Goal: Task Accomplishment & Management: Manage account settings

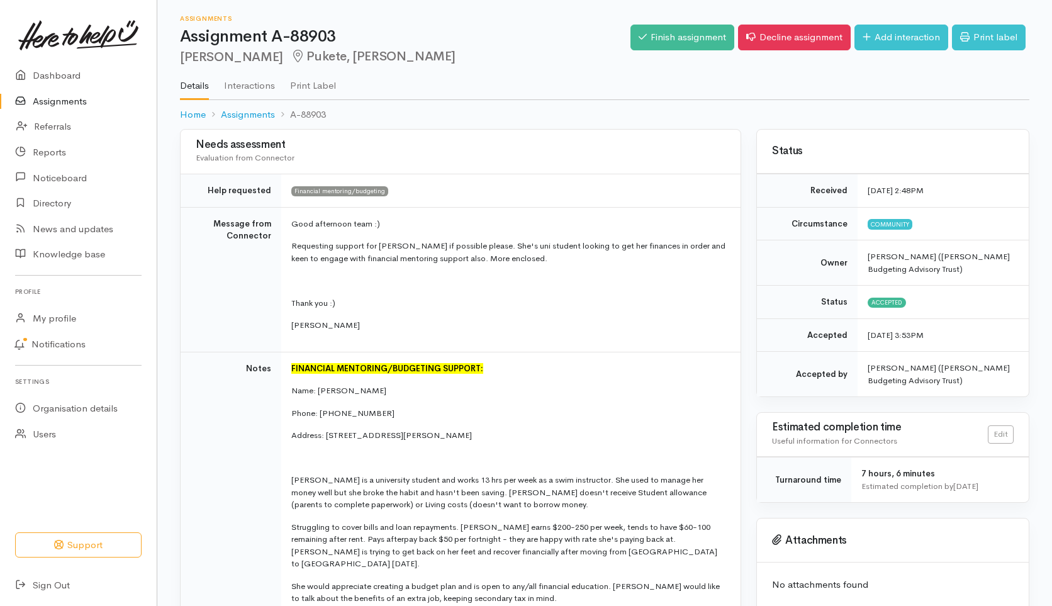
click at [59, 101] on link "Assignments" at bounding box center [78, 102] width 157 height 26
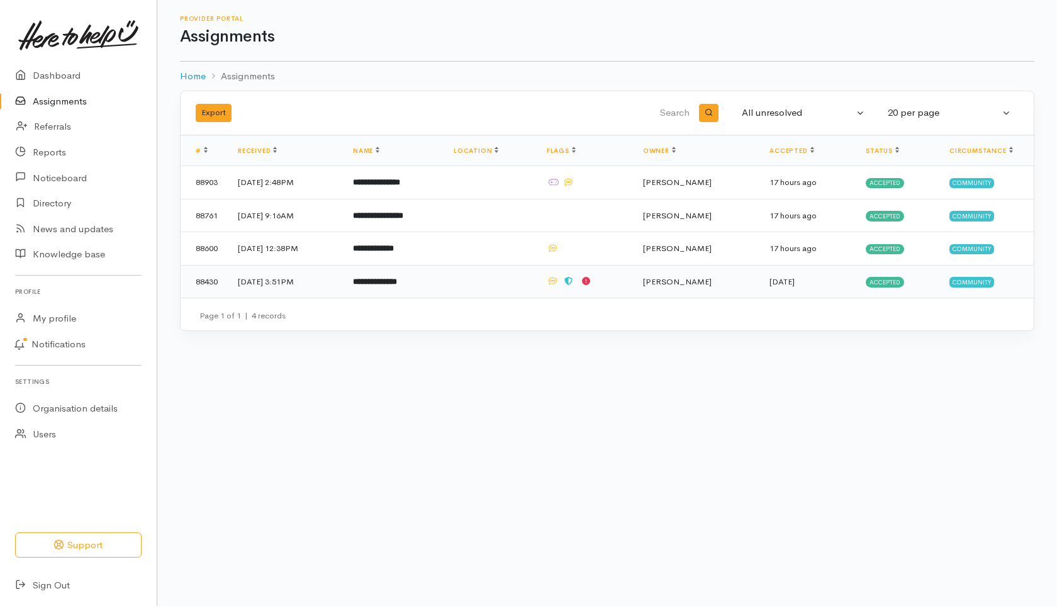
click at [397, 278] on b "**********" at bounding box center [375, 281] width 44 height 8
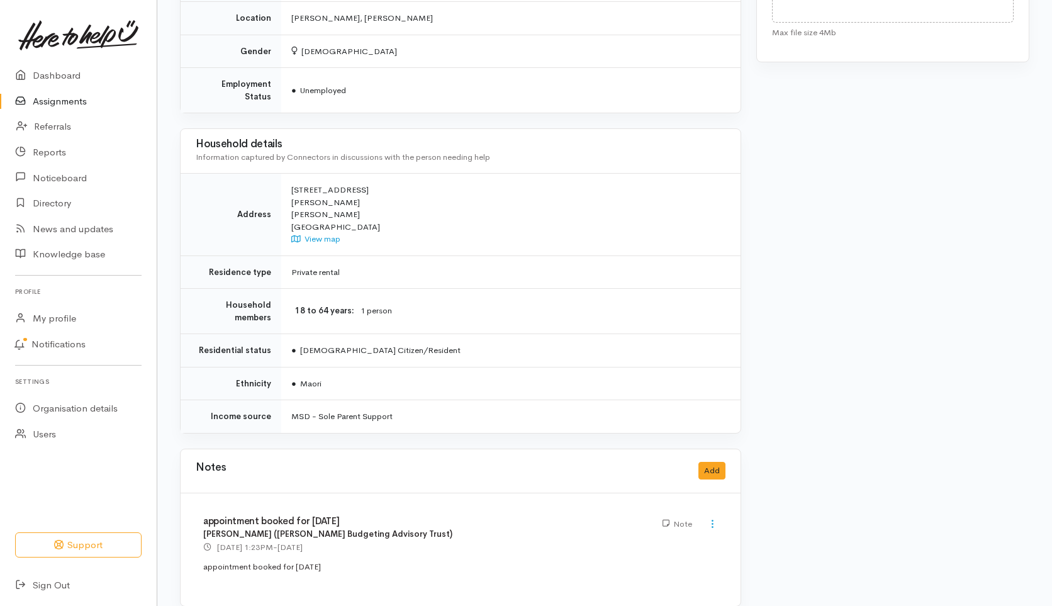
scroll to position [896, 0]
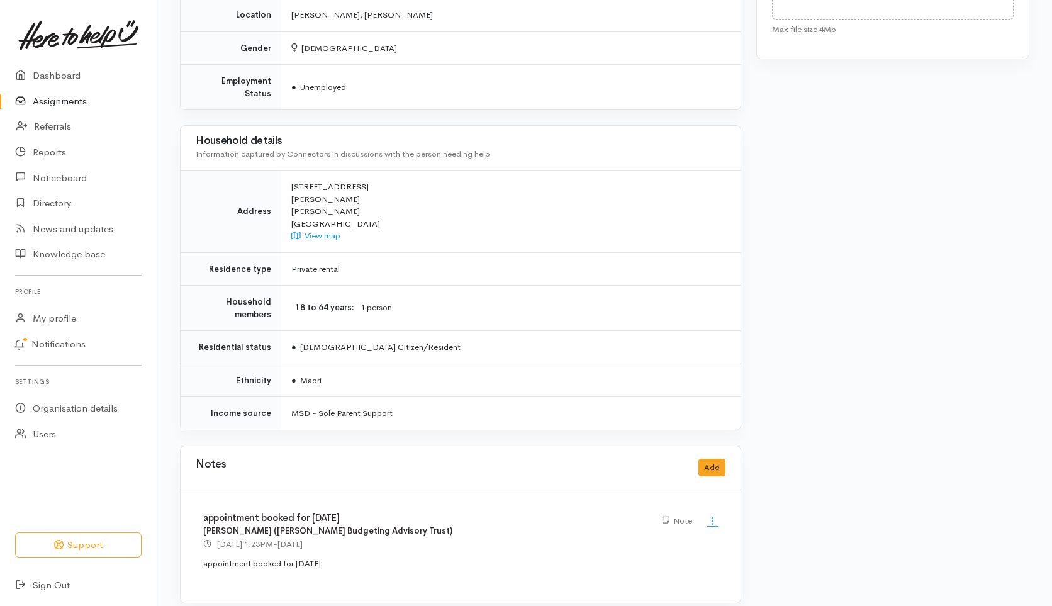
click at [712, 515] on icon at bounding box center [712, 520] width 11 height 11
click at [583, 513] on h4 "appointment booked for 15/09/25" at bounding box center [425, 518] width 444 height 11
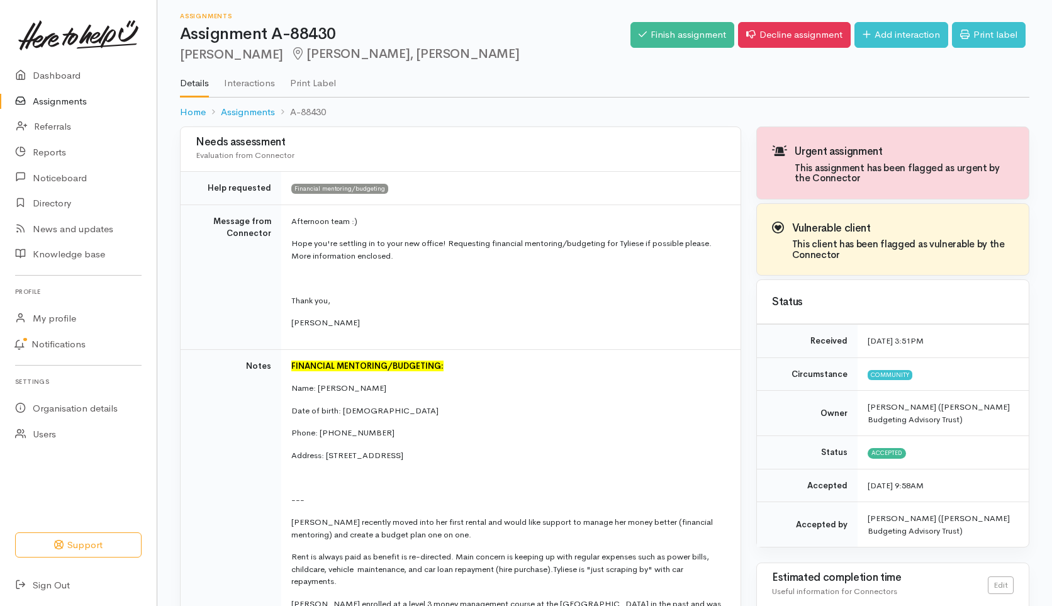
scroll to position [0, 0]
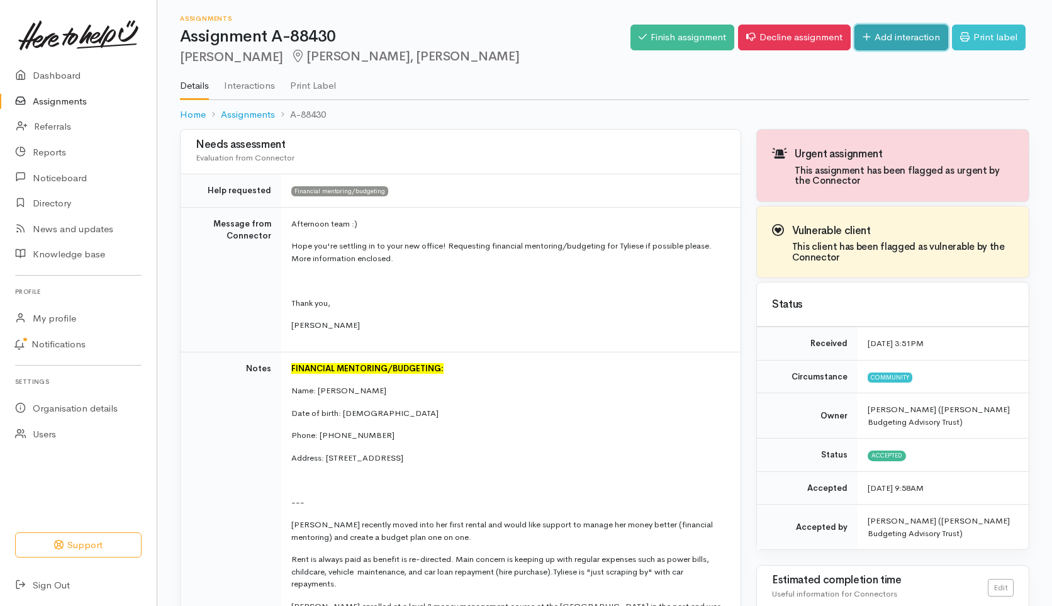
click at [891, 39] on link "Add interaction" at bounding box center [901, 38] width 94 height 26
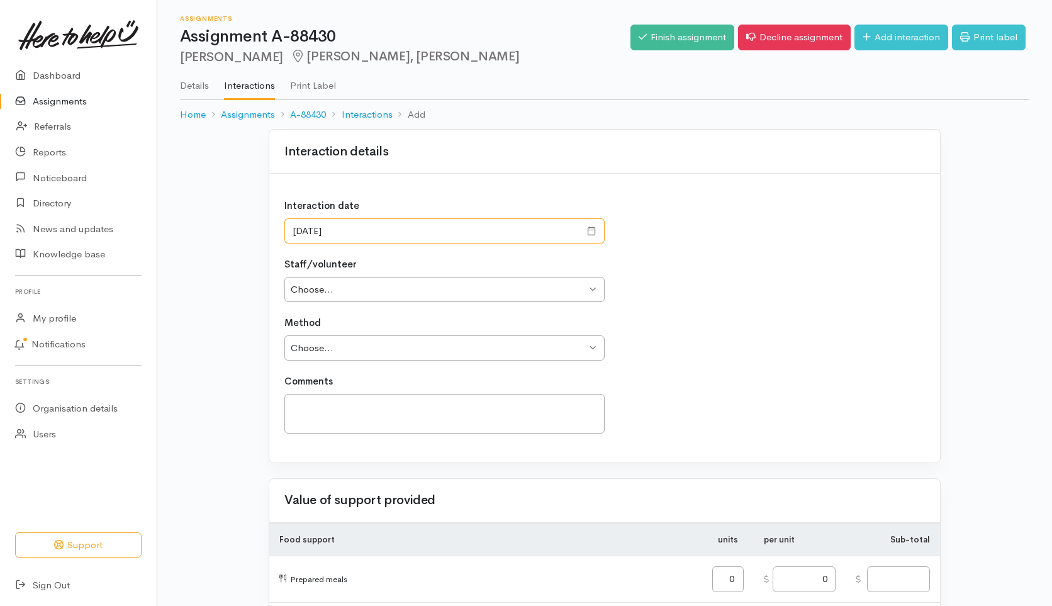
click at [506, 228] on input "[DATE]" at bounding box center [432, 231] width 296 height 26
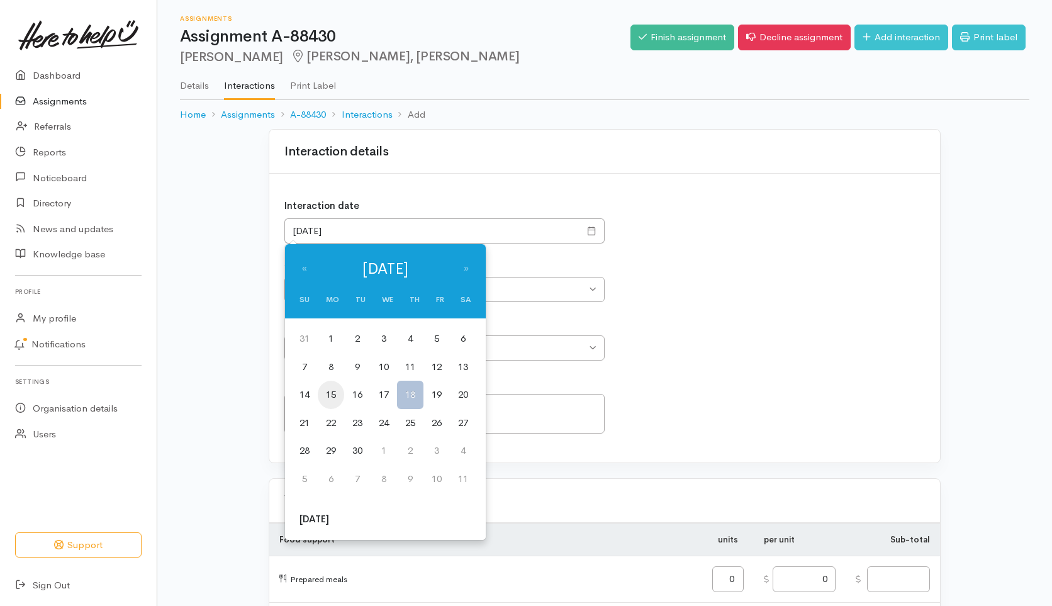
click at [328, 395] on td "15" at bounding box center [331, 395] width 26 height 28
type input "[DATE]"
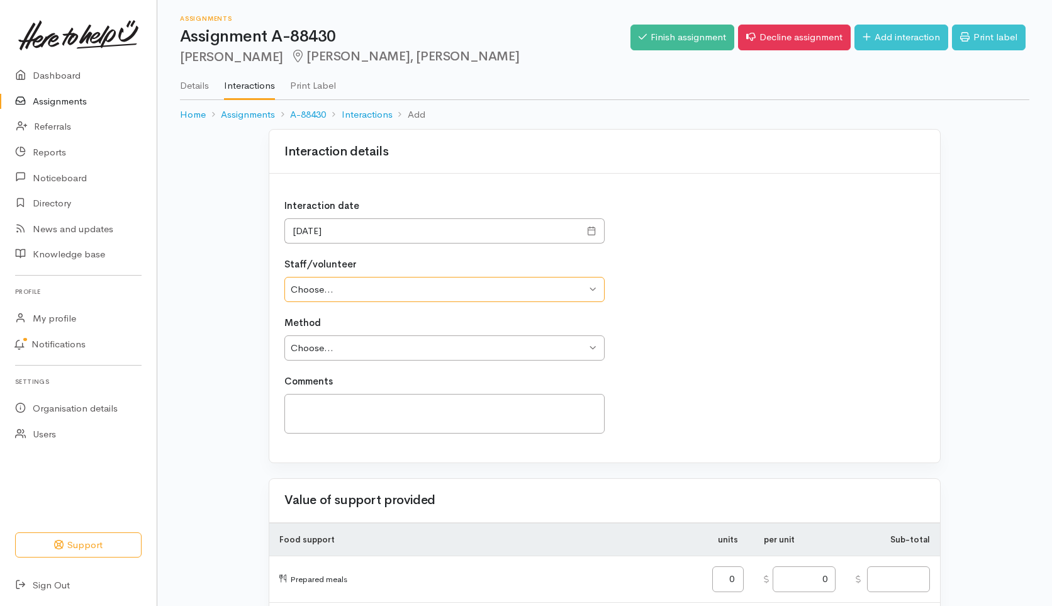
click at [303, 292] on select "Choose... Tony Agar Suzanne Henderson Katarina Daly" at bounding box center [444, 290] width 320 height 26
select select "10"
click at [284, 277] on select "Choose... Tony Agar Suzanne Henderson Katarina Daly" at bounding box center [444, 290] width 320 height 26
click at [298, 352] on select "Choose... Phone Visit Other" at bounding box center [444, 348] width 320 height 26
select select "3"
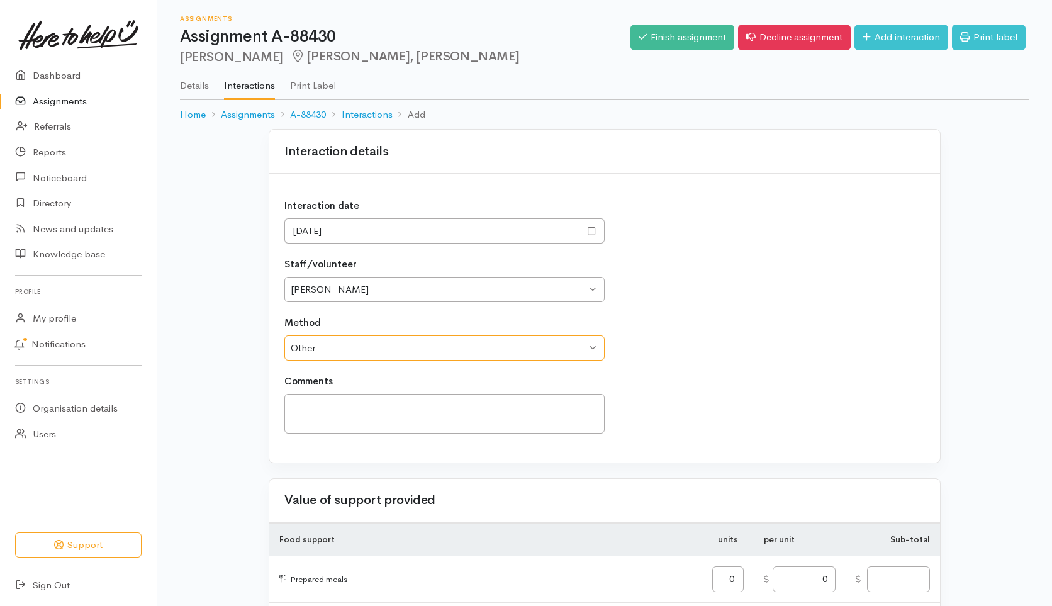
click at [284, 335] on select "Choose... Phone Visit Other" at bounding box center [444, 348] width 320 height 26
click at [302, 406] on textarea at bounding box center [444, 414] width 320 height 40
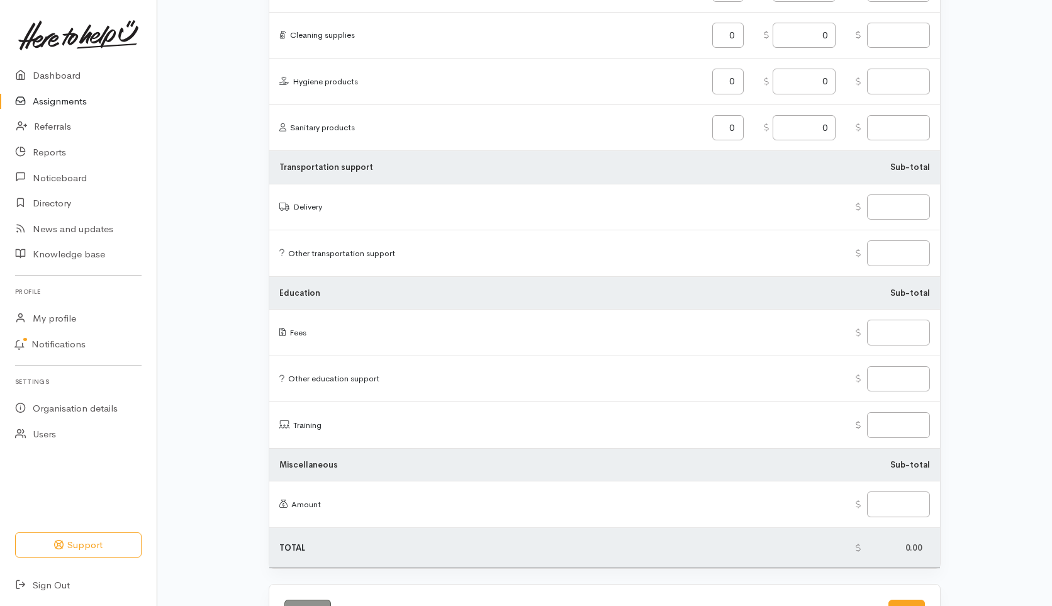
scroll to position [1420, 0]
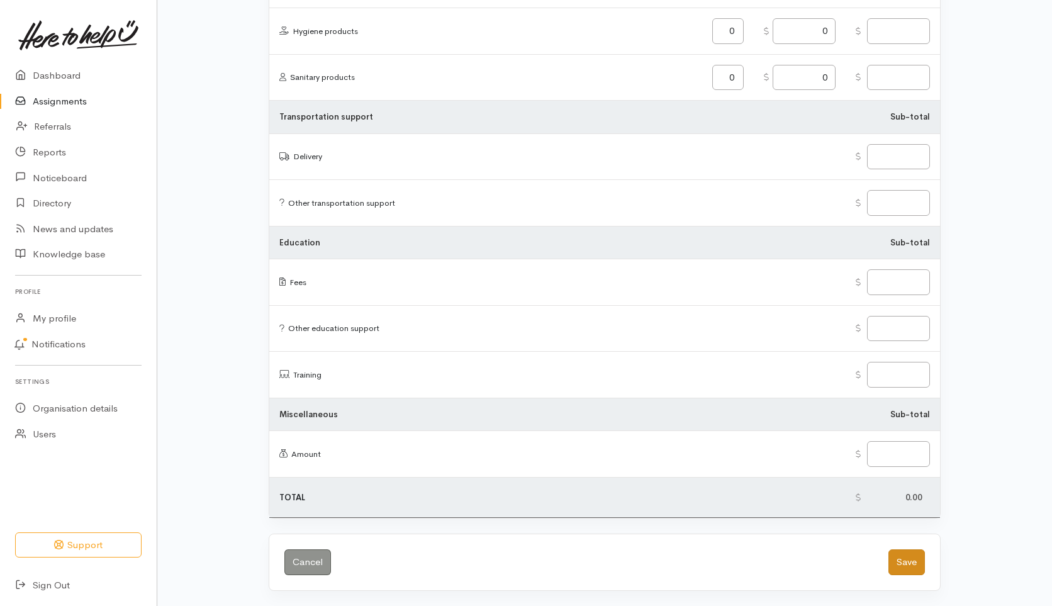
type textarea "No show for appointment 15/9/25"
click at [913, 565] on button "Save" at bounding box center [906, 562] width 36 height 26
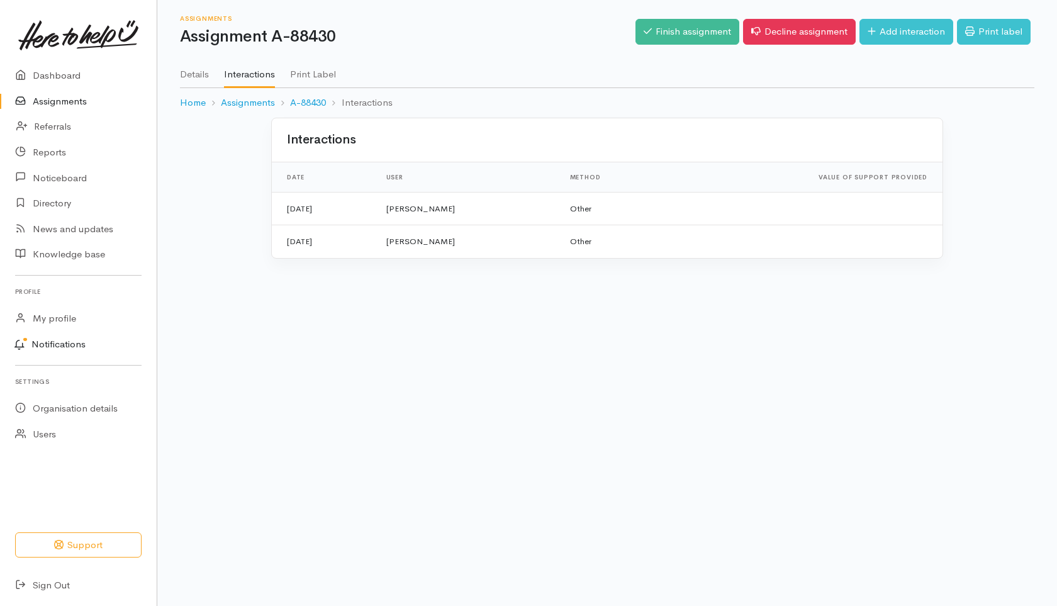
click at [37, 342] on link "Notifications" at bounding box center [76, 345] width 160 height 26
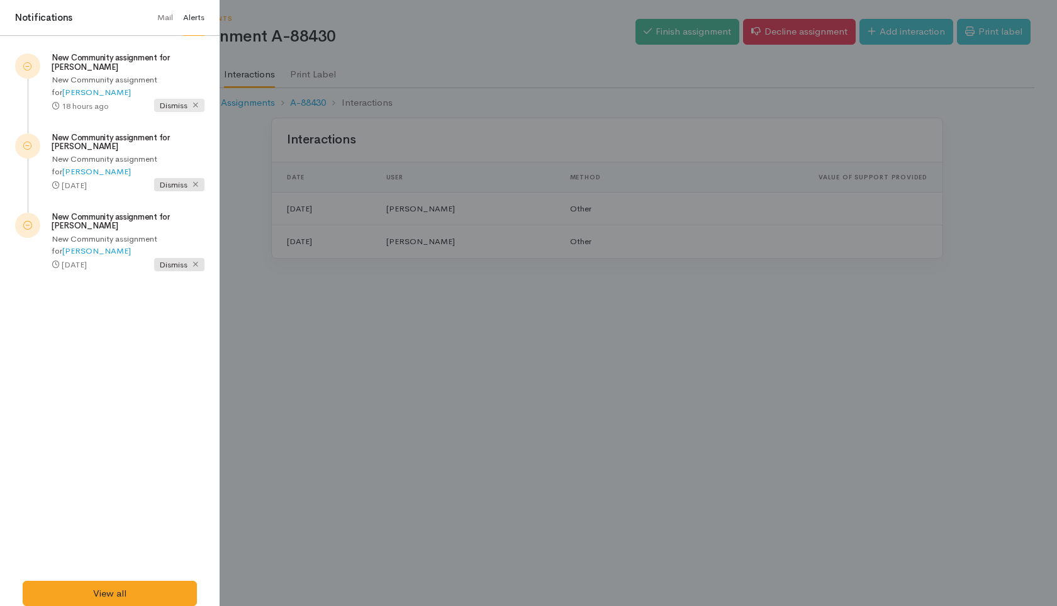
click at [194, 104] on icon at bounding box center [195, 105] width 8 height 8
click at [194, 105] on icon at bounding box center [195, 105] width 8 height 8
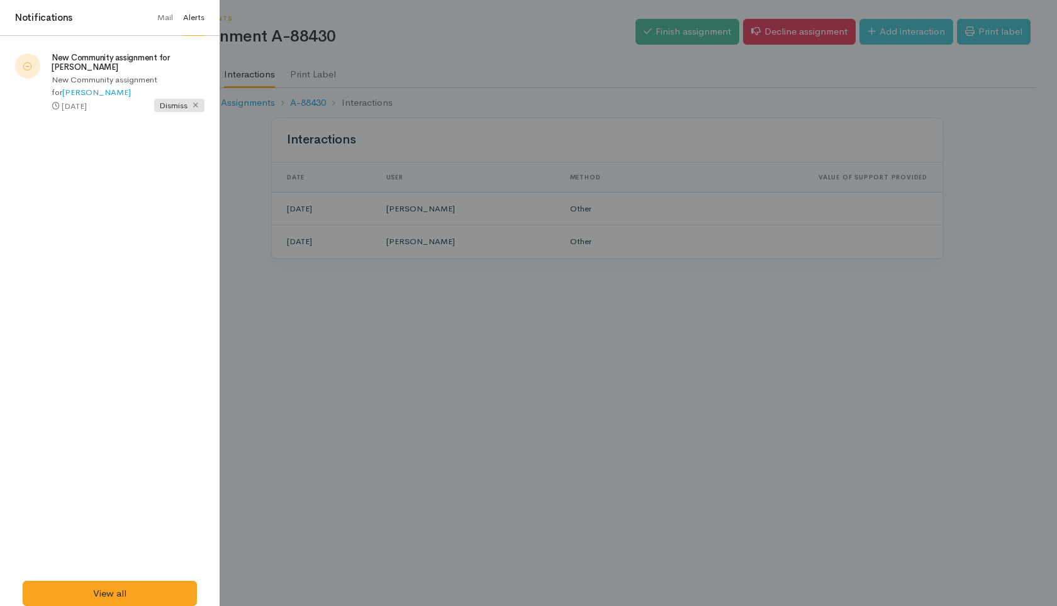
click at [194, 105] on icon at bounding box center [195, 105] width 8 height 8
click at [115, 223] on div "New Community assignment for Jessica Stewart 18 hours ago 3 days ago" at bounding box center [110, 308] width 220 height 544
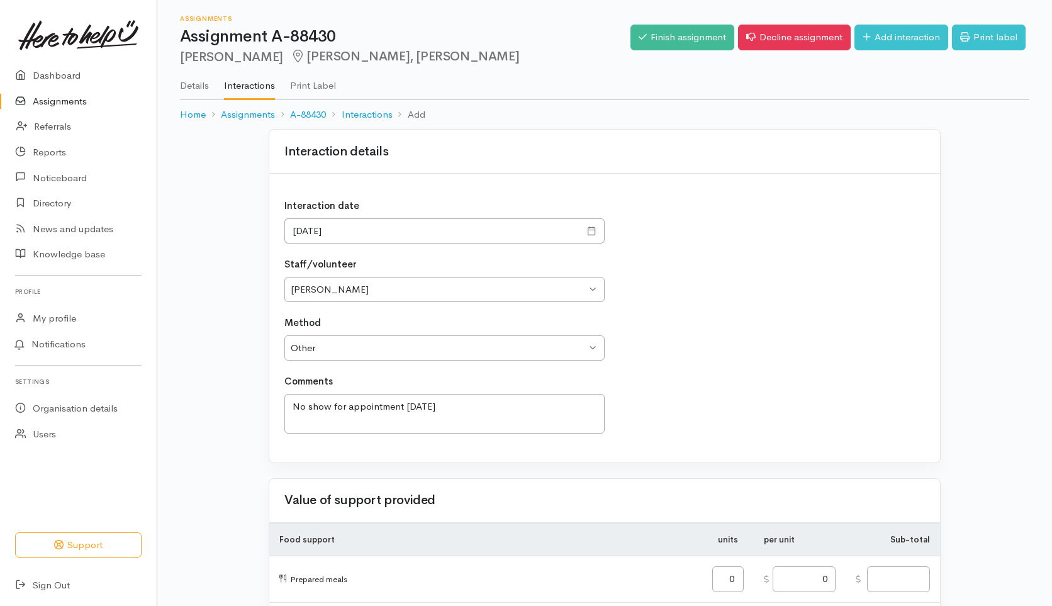
select select "10"
select select "3"
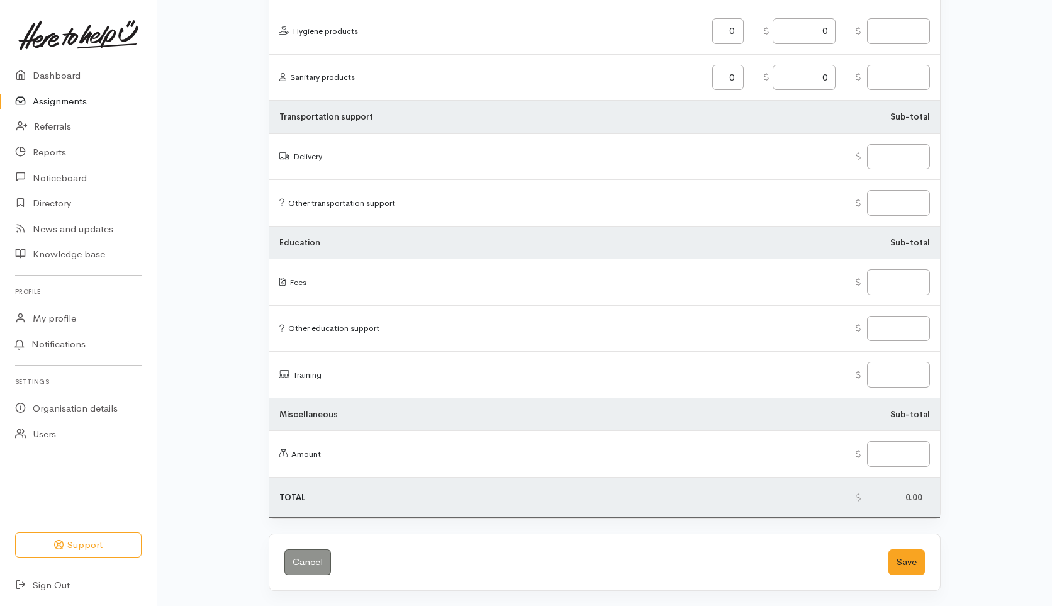
click at [64, 97] on link "Assignments" at bounding box center [78, 102] width 157 height 26
